Goal: Book appointment/travel/reservation

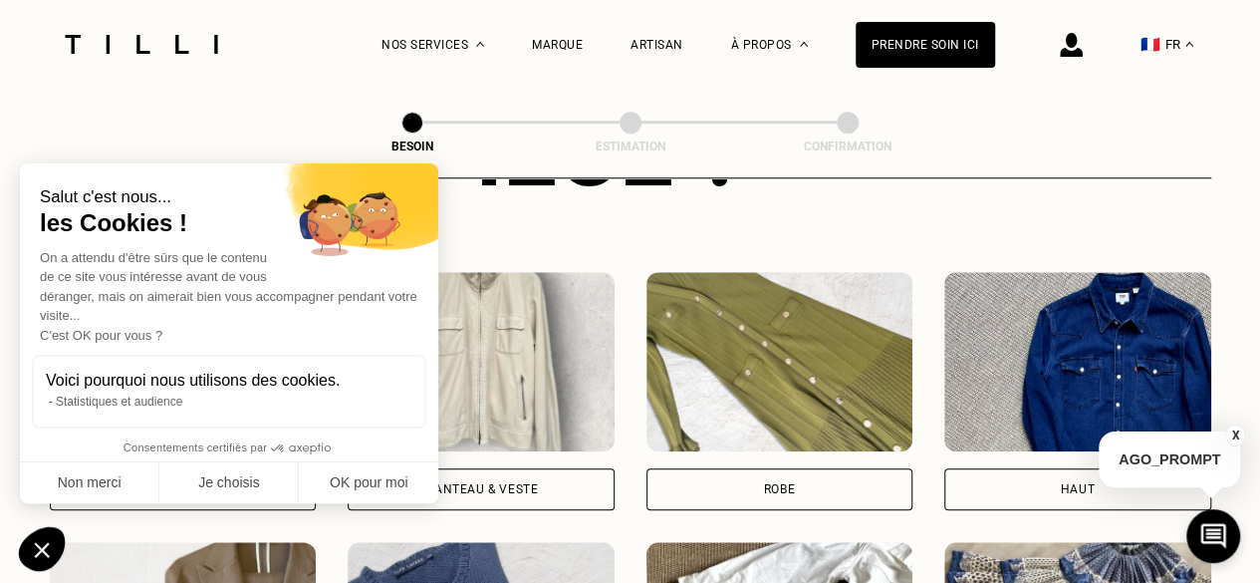
scroll to position [852, 0]
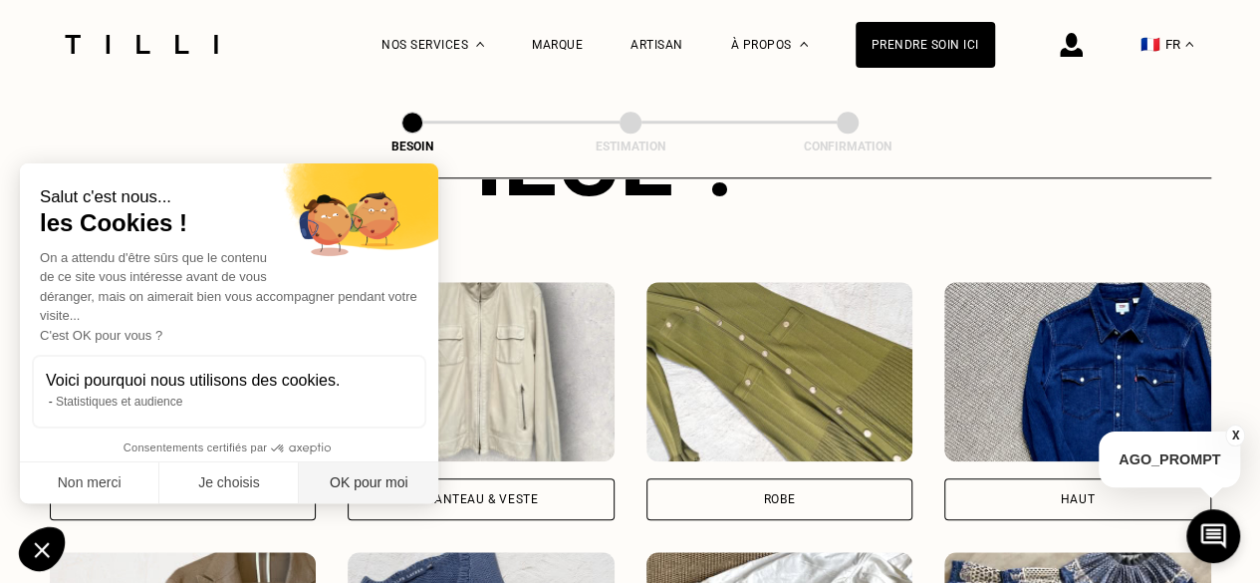
click at [371, 483] on button "OK pour moi" at bounding box center [368, 483] width 139 height 42
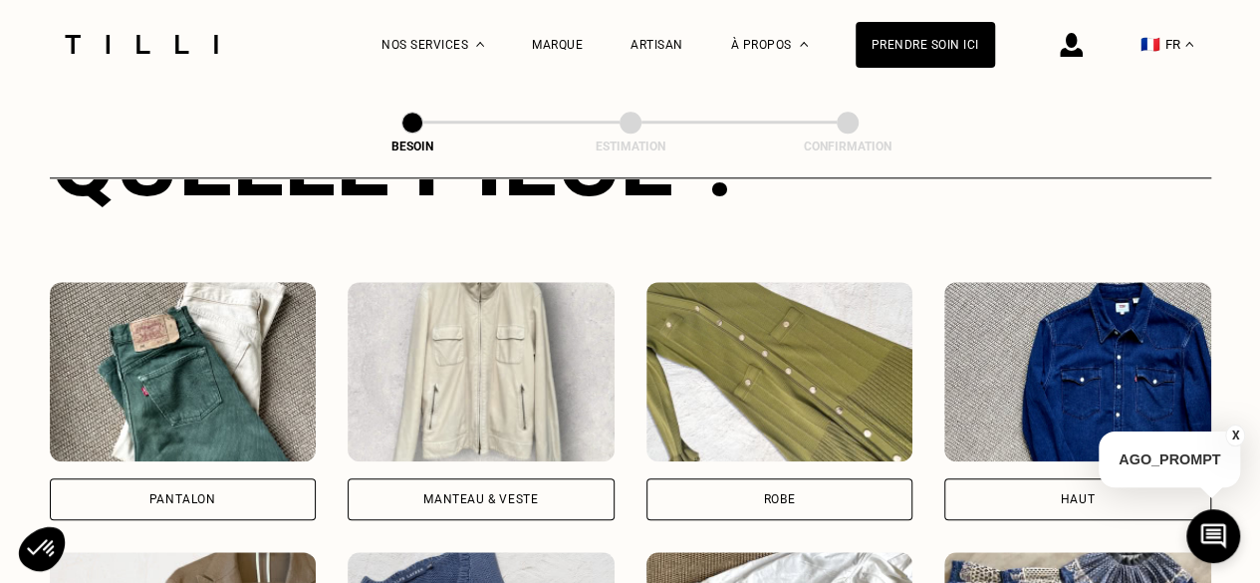
click at [269, 478] on div "Pantalon" at bounding box center [183, 499] width 267 height 42
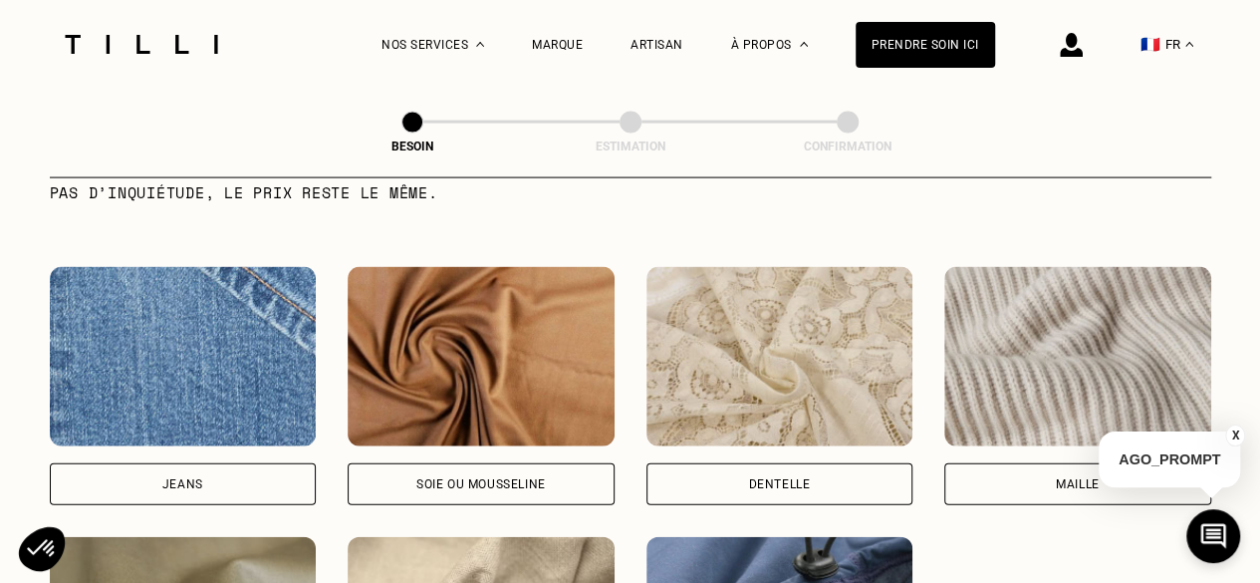
scroll to position [2089, 0]
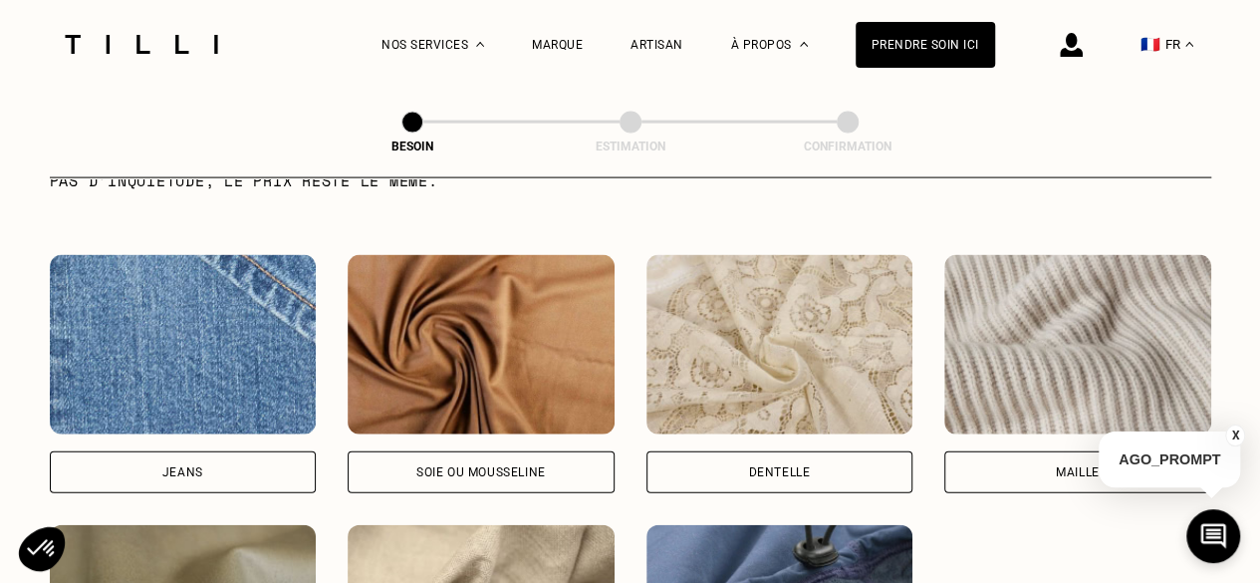
click at [251, 475] on div "Jeans" at bounding box center [183, 472] width 267 height 42
select select "FR"
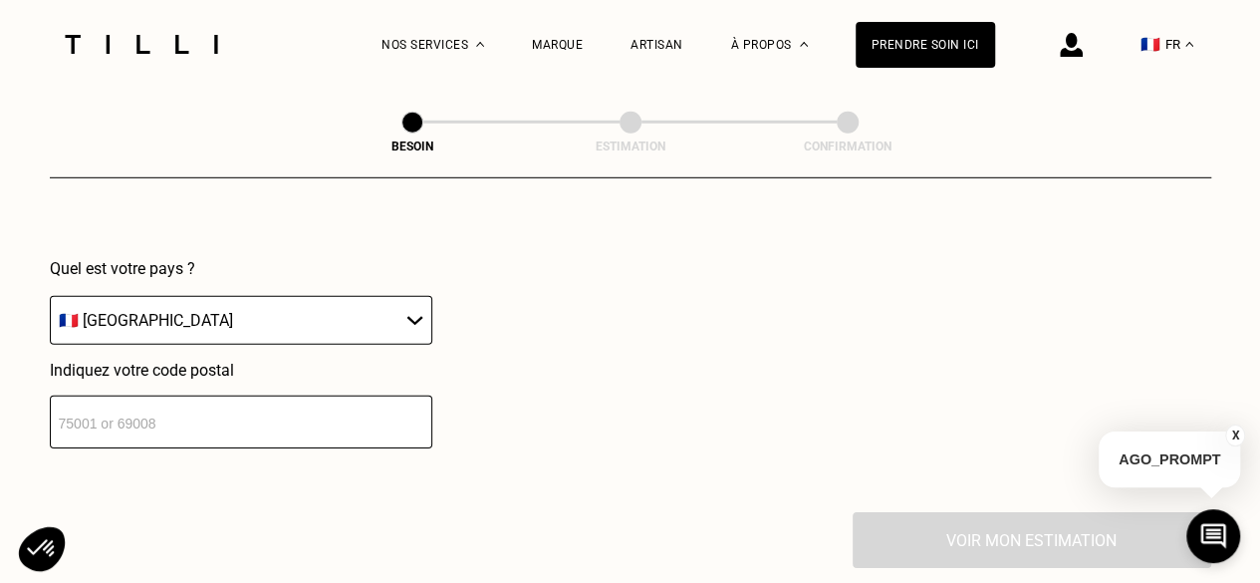
scroll to position [2904, 0]
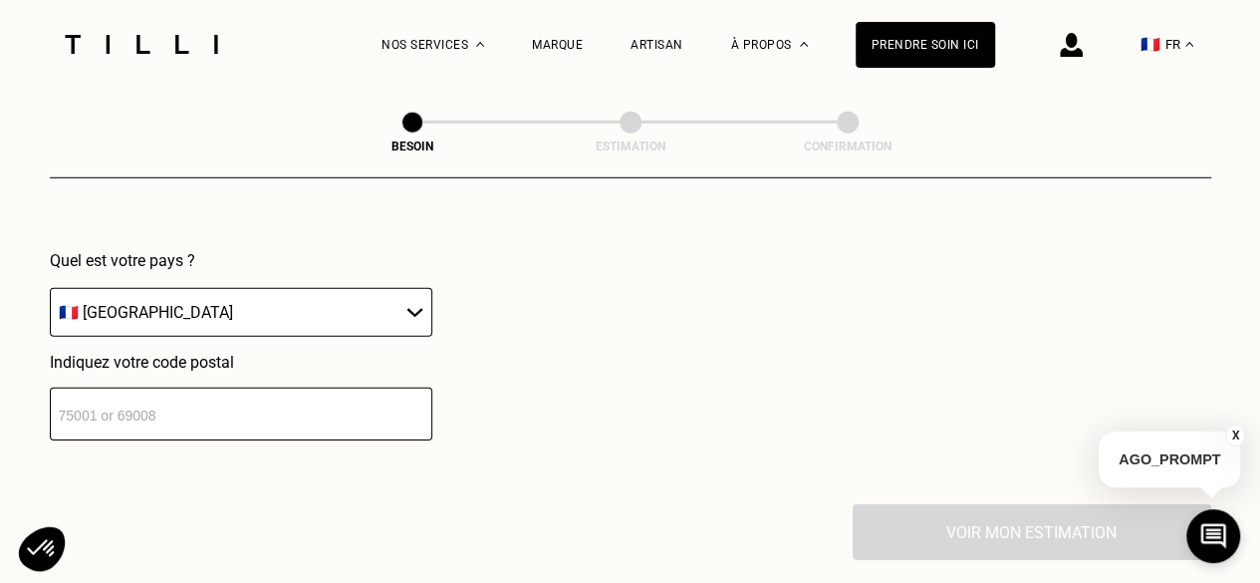
click at [241, 293] on select "🇩🇪 [GEOGRAPHIC_DATA] 🇦🇹 [GEOGRAPHIC_DATA] 🇧🇪 [GEOGRAPHIC_DATA] 🇧🇬 Bulgarie 🇨🇾 C…" at bounding box center [241, 312] width 382 height 49
click at [229, 407] on input "number" at bounding box center [241, 413] width 382 height 53
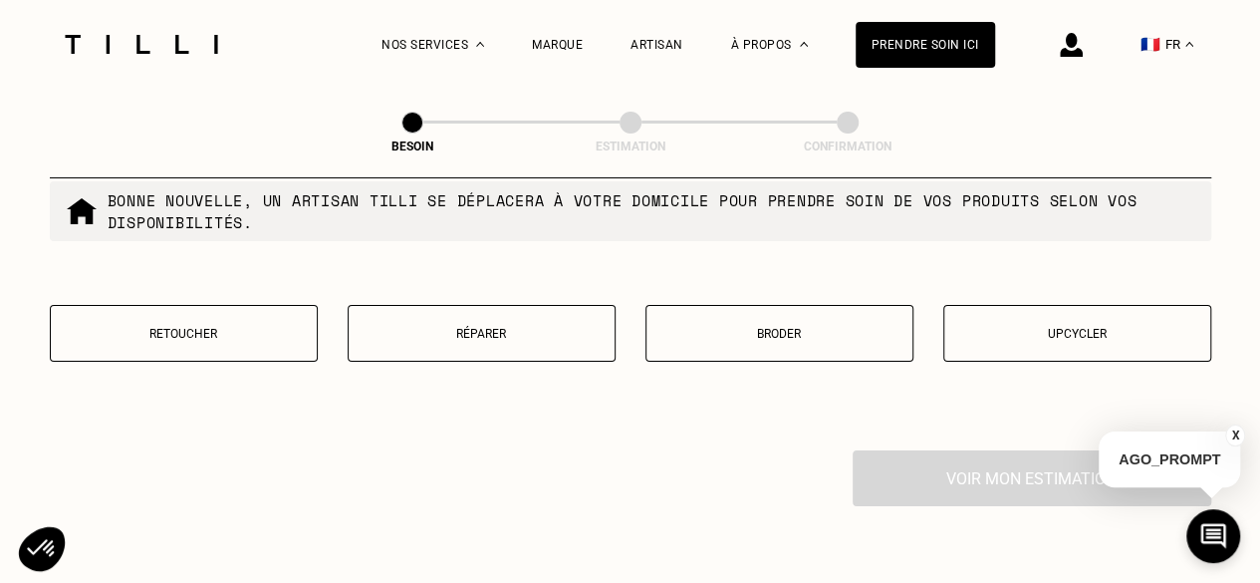
scroll to position [3467, 0]
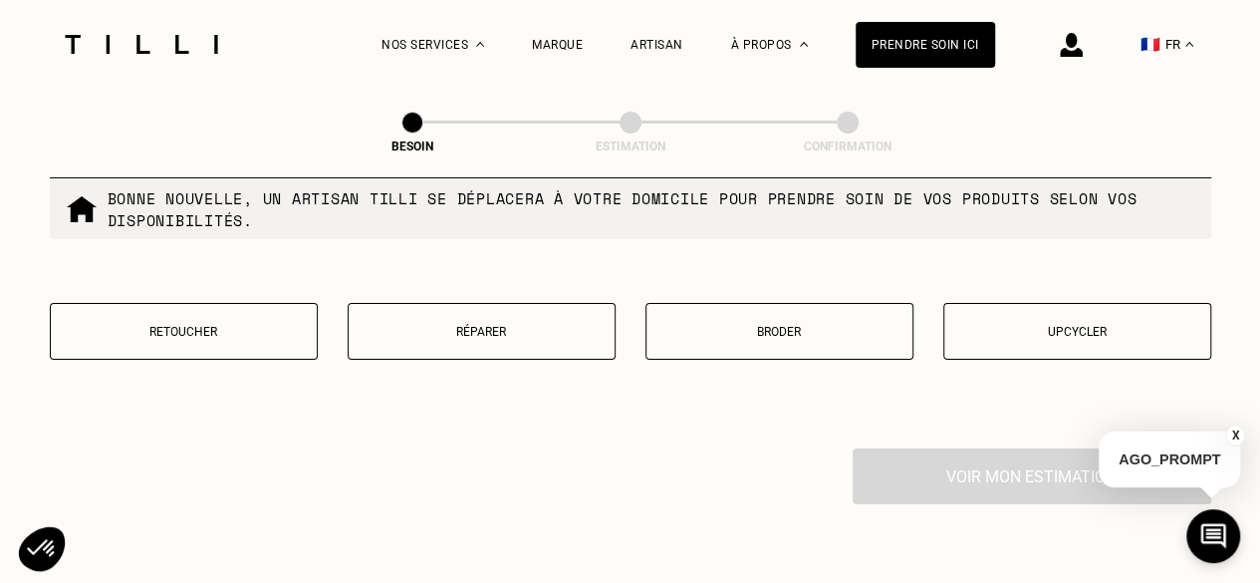
type input "69005"
click at [232, 325] on p "Retoucher" at bounding box center [184, 332] width 246 height 14
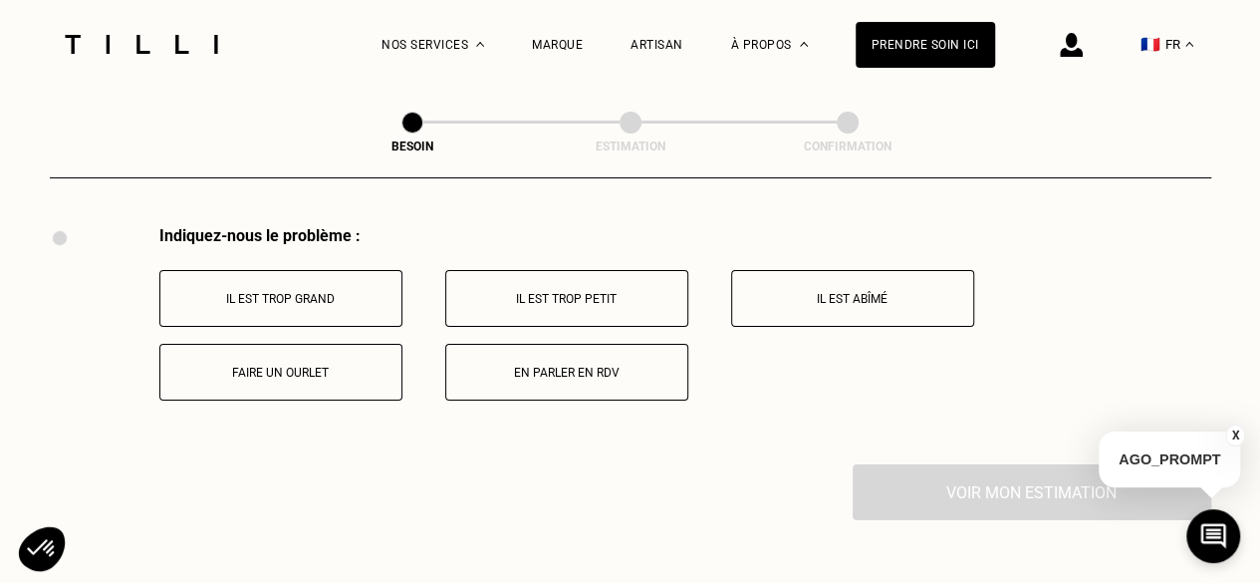
scroll to position [3692, 0]
click at [333, 386] on div "Indiquez-nous le problème : Il est trop grand Il est trop petit Il est abîmé Fa…" at bounding box center [630, 342] width 1161 height 238
click at [328, 375] on button "Faire un ourlet" at bounding box center [280, 369] width 243 height 57
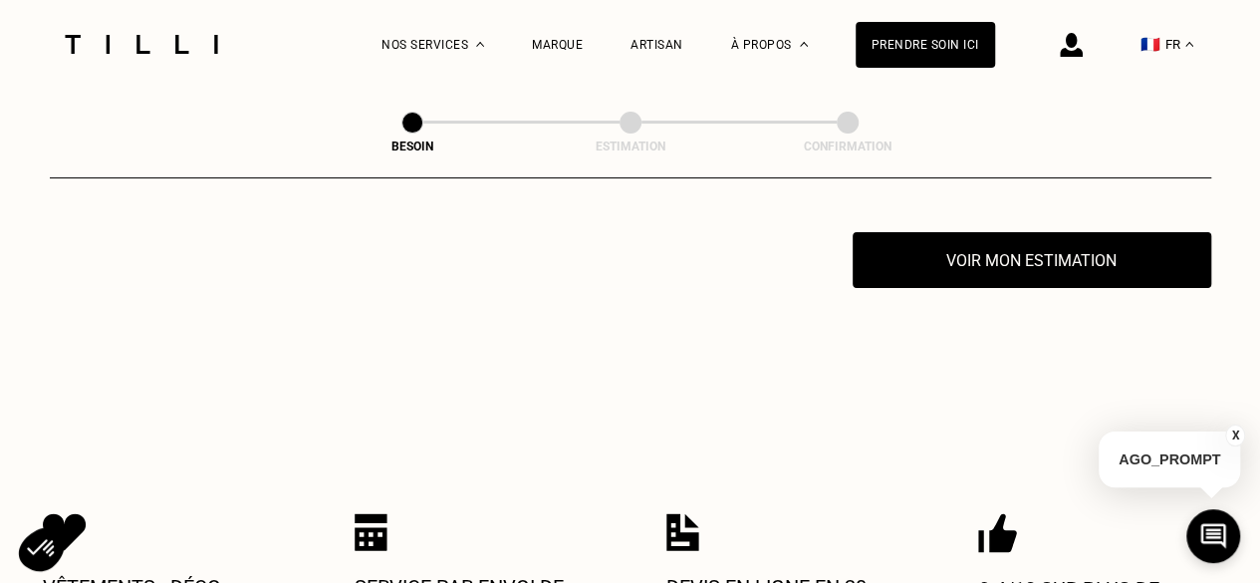
scroll to position [3933, 0]
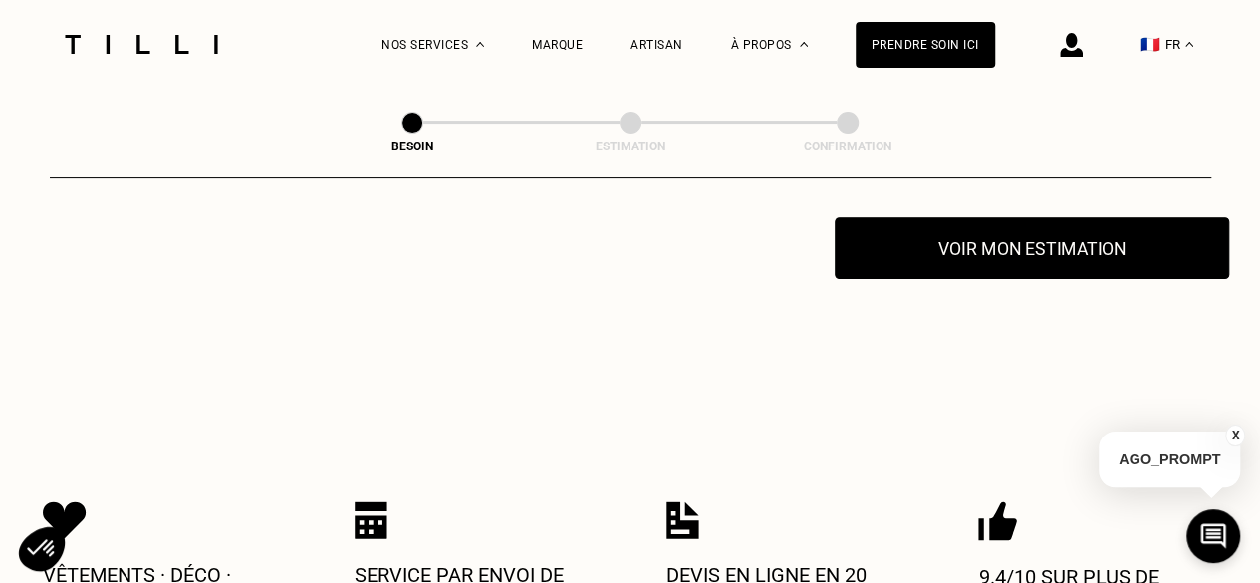
click at [934, 222] on button "Voir mon estimation" at bounding box center [1031, 248] width 394 height 62
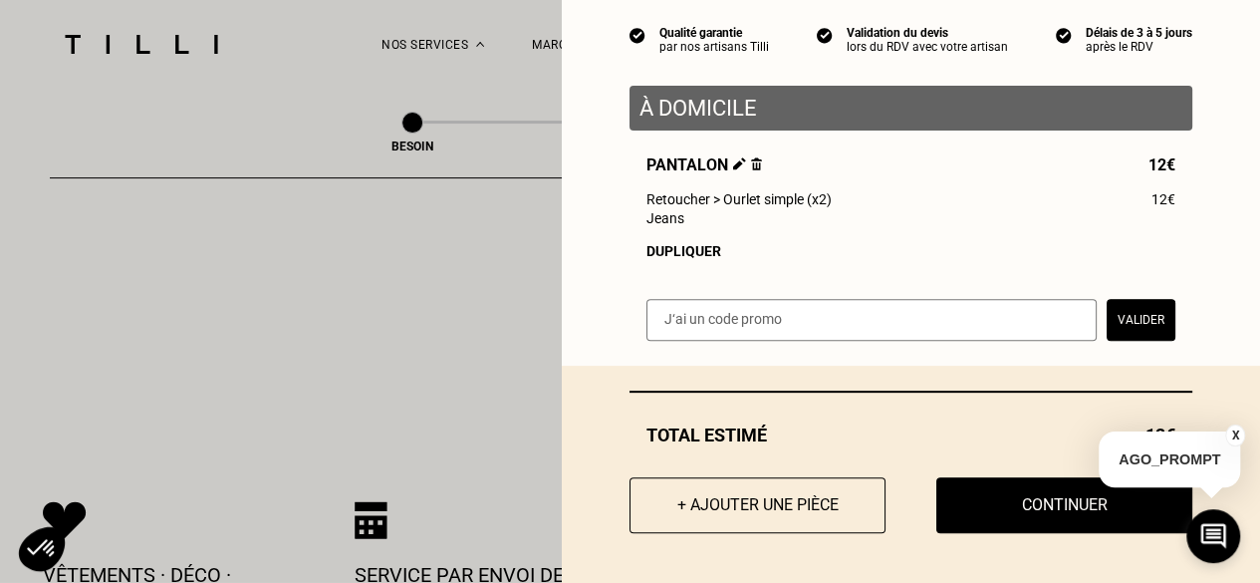
scroll to position [4003, 0]
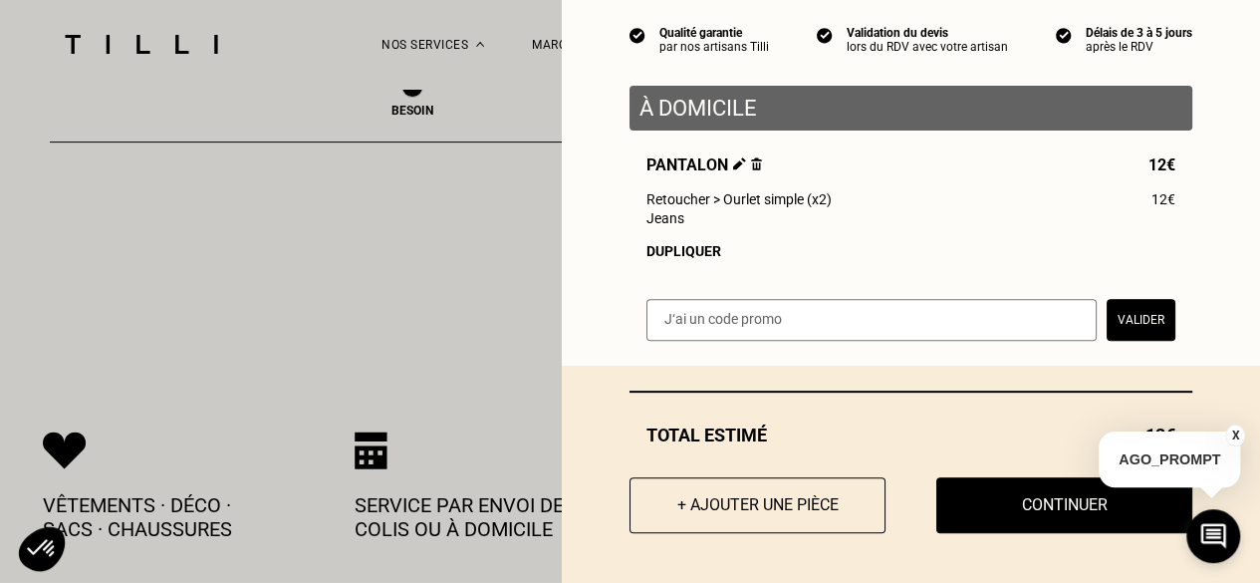
click at [1237, 433] on button "X" at bounding box center [1235, 435] width 20 height 22
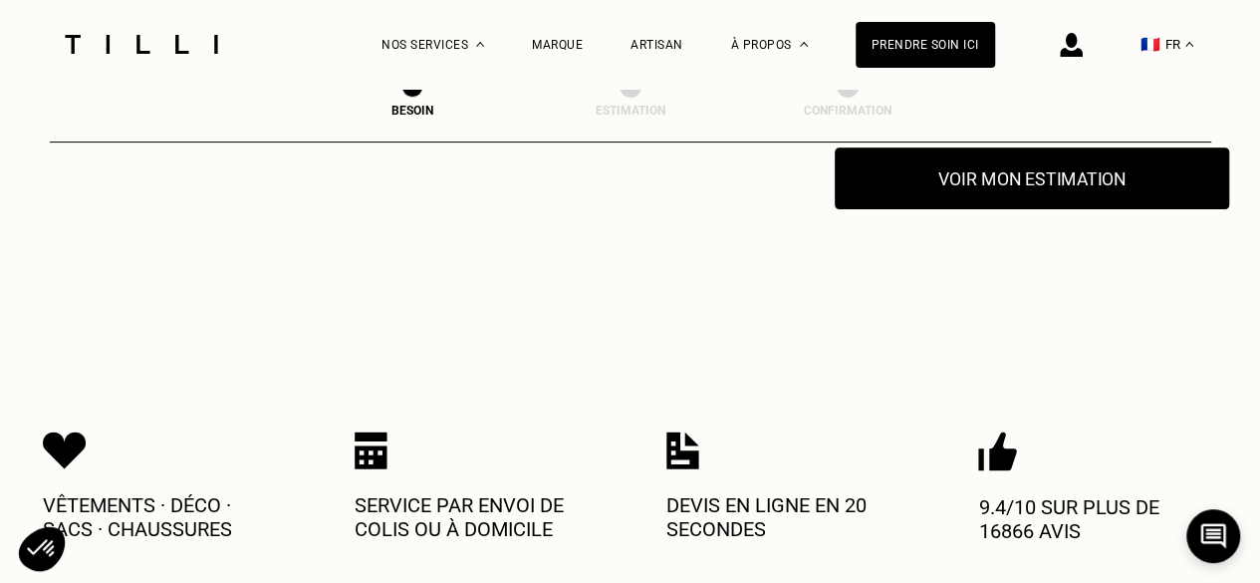
click at [1070, 182] on button "Voir mon estimation" at bounding box center [1031, 178] width 394 height 62
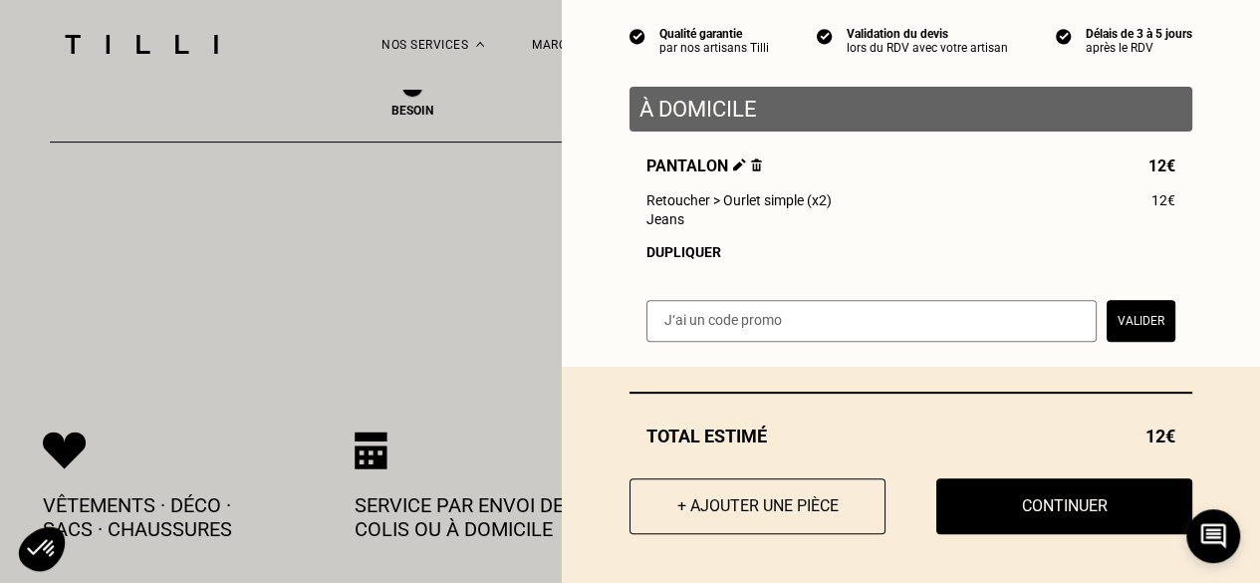
scroll to position [187, 0]
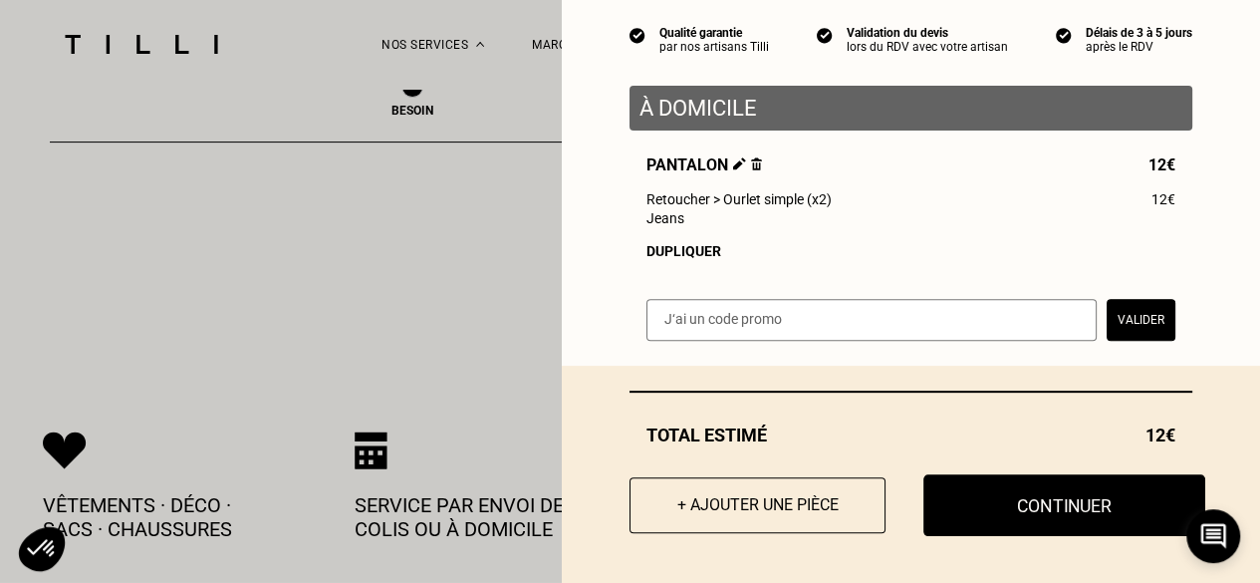
click at [954, 503] on button "Continuer" at bounding box center [1064, 505] width 282 height 62
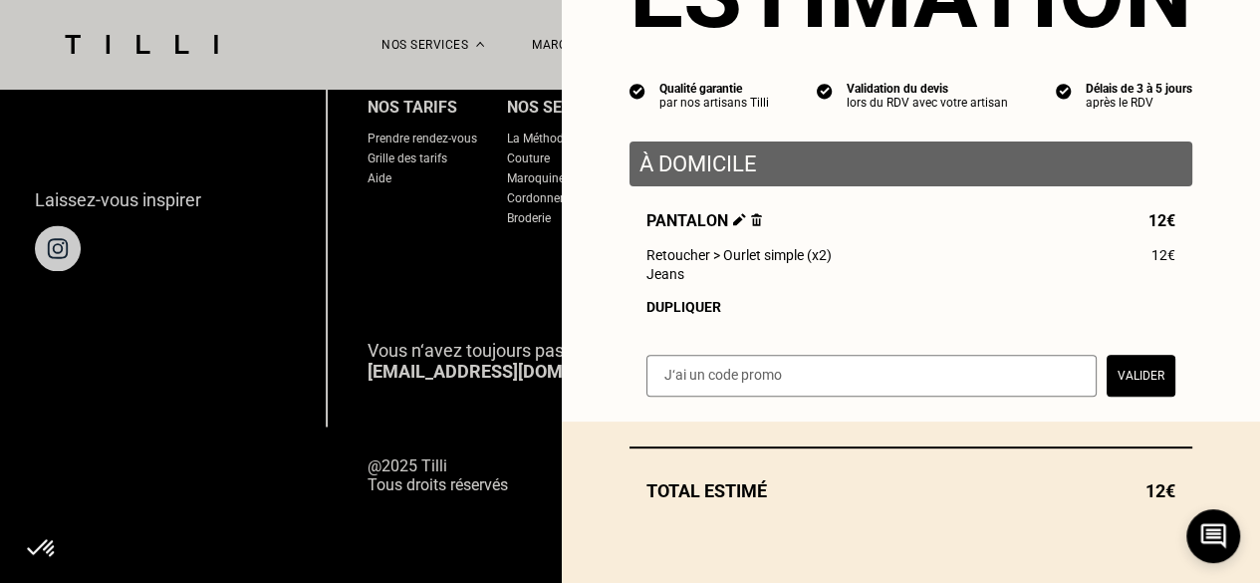
scroll to position [131, 0]
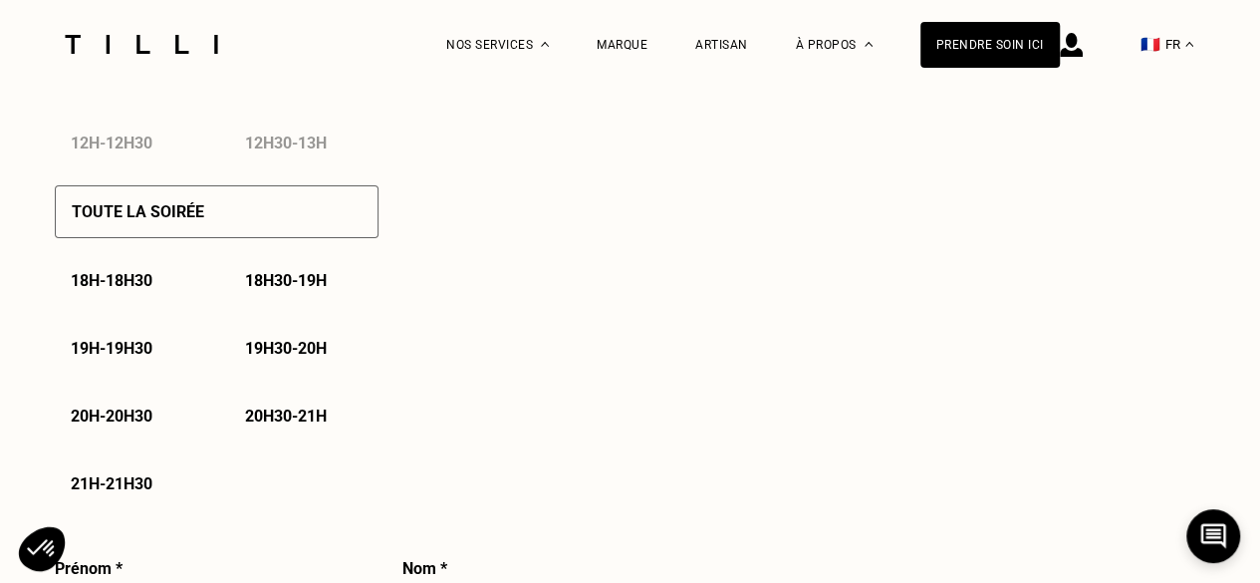
select select "FR"
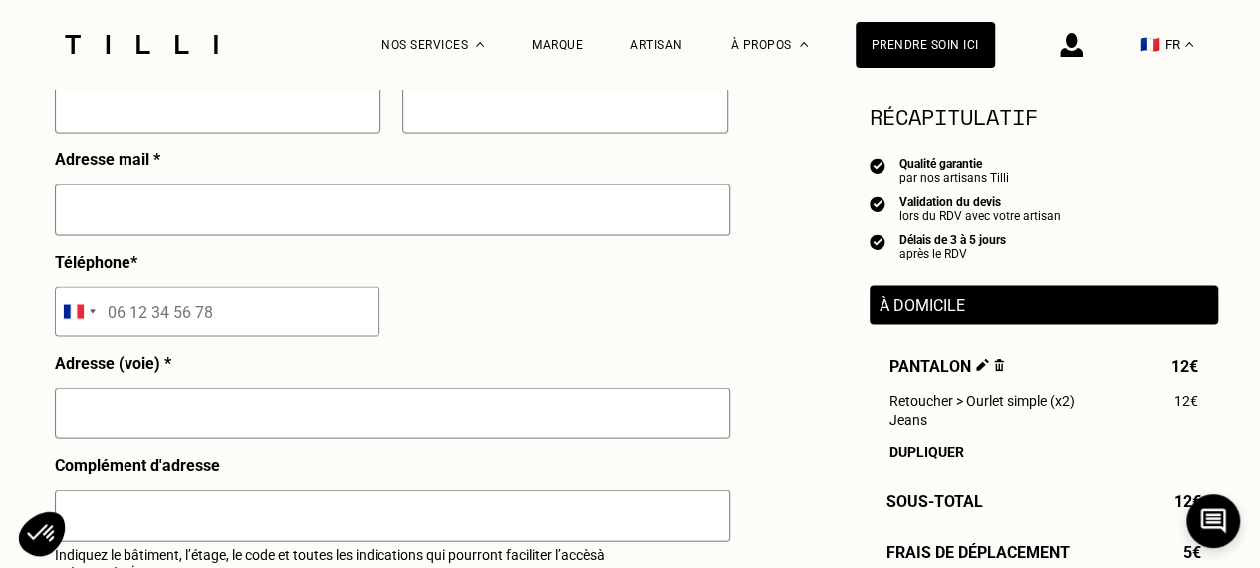
scroll to position [1926, 0]
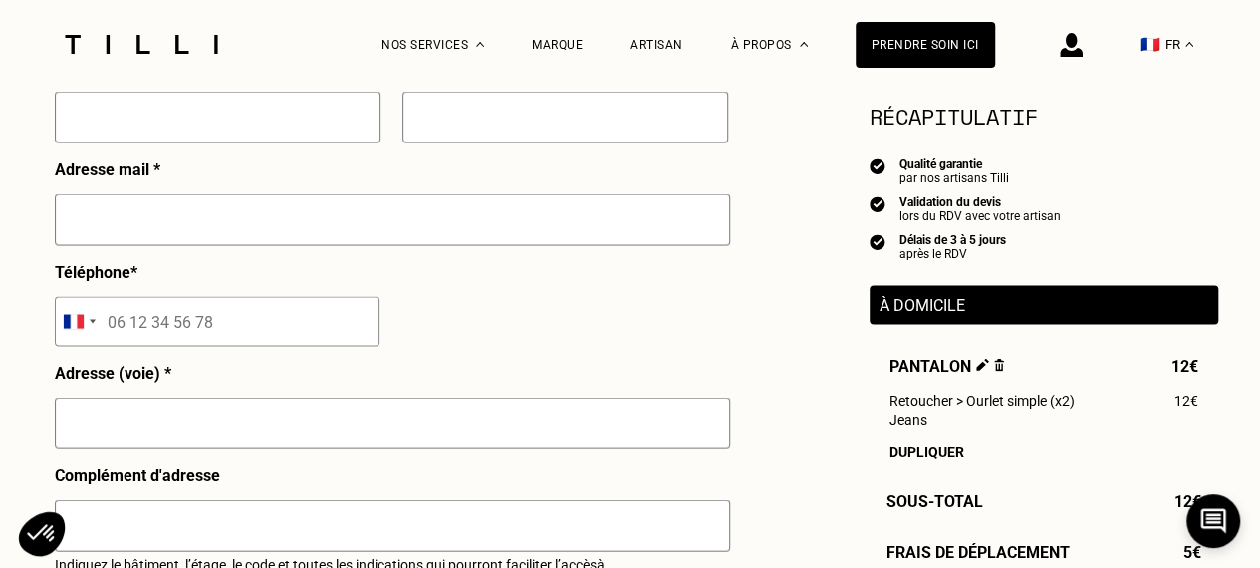
click at [927, 310] on p "À domicile" at bounding box center [1043, 305] width 329 height 19
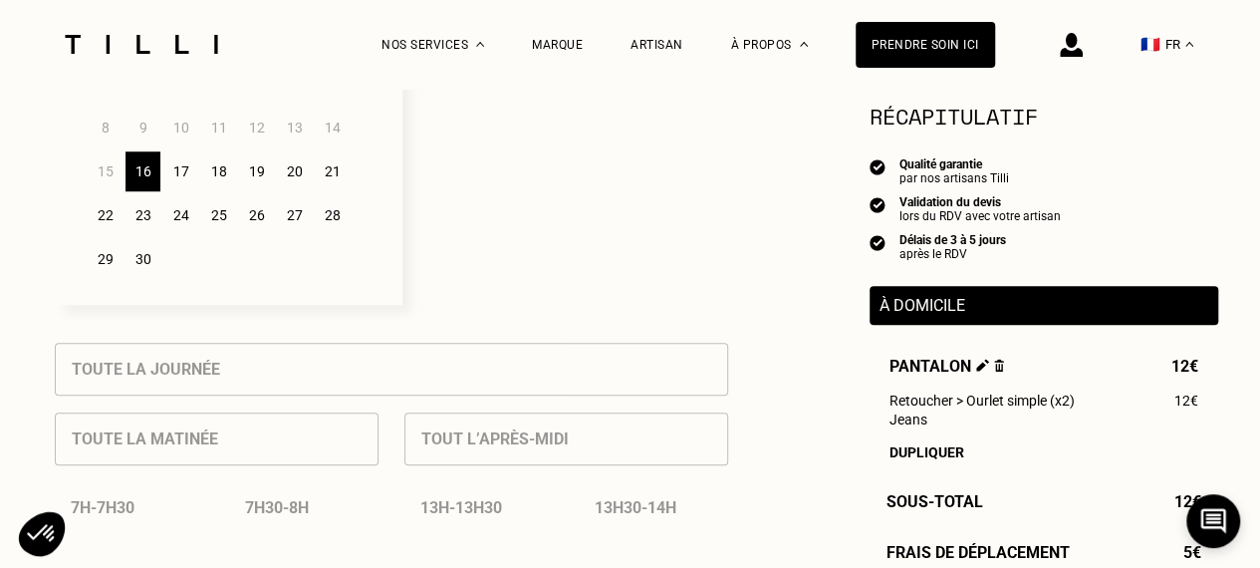
scroll to position [673, 0]
